Goal: Task Accomplishment & Management: Use online tool/utility

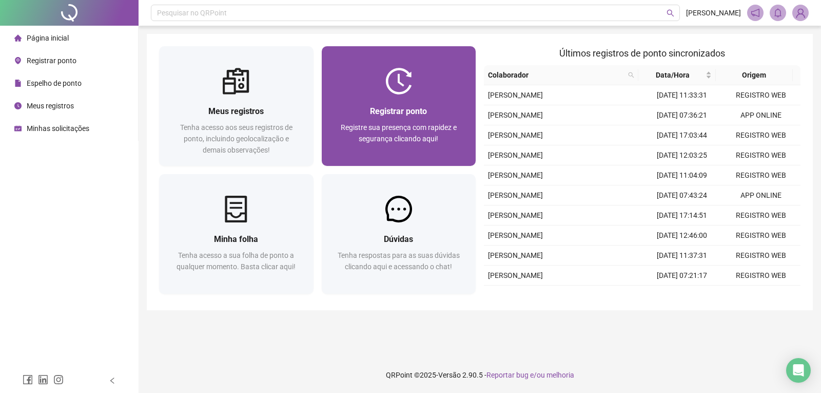
click at [387, 103] on div "Registrar ponto Registre sua presença com rapidez e segurança clicando aqui!" at bounding box center [399, 129] width 154 height 71
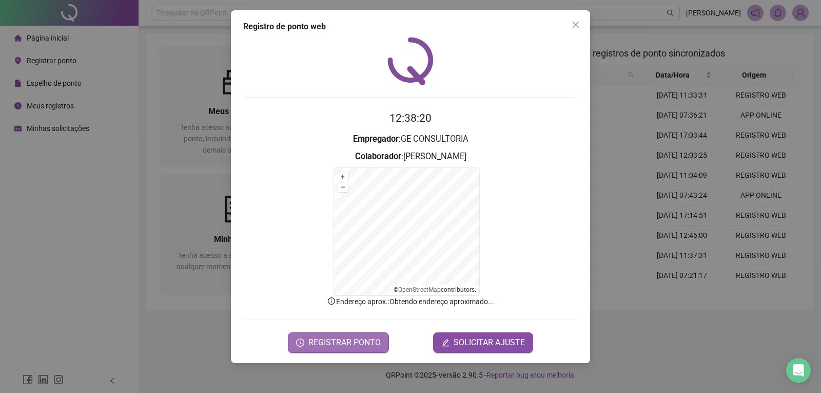
click at [319, 346] on span "REGISTRAR PONTO" at bounding box center [344, 342] width 72 height 12
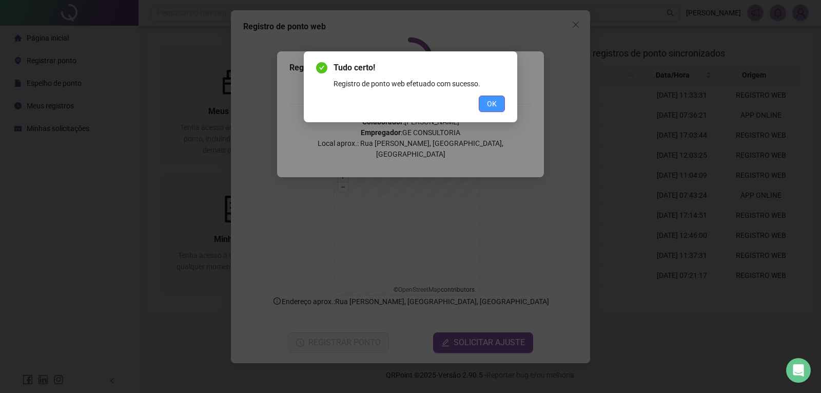
click at [491, 106] on span "OK" at bounding box center [492, 103] width 10 height 11
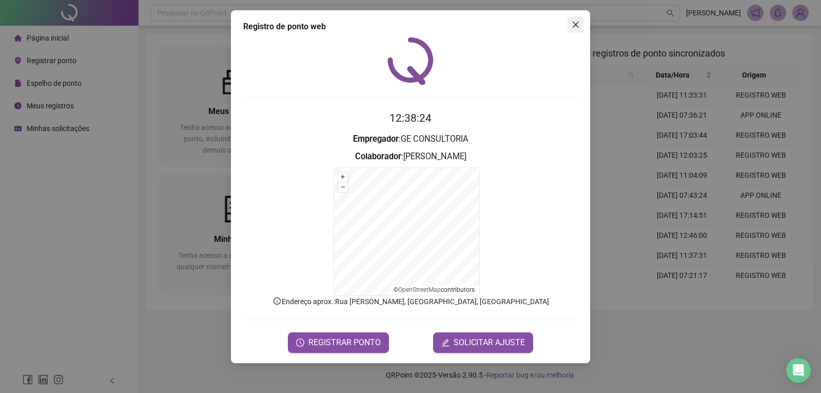
click at [577, 23] on icon "close" at bounding box center [576, 25] width 6 height 6
